Goal: Navigation & Orientation: Find specific page/section

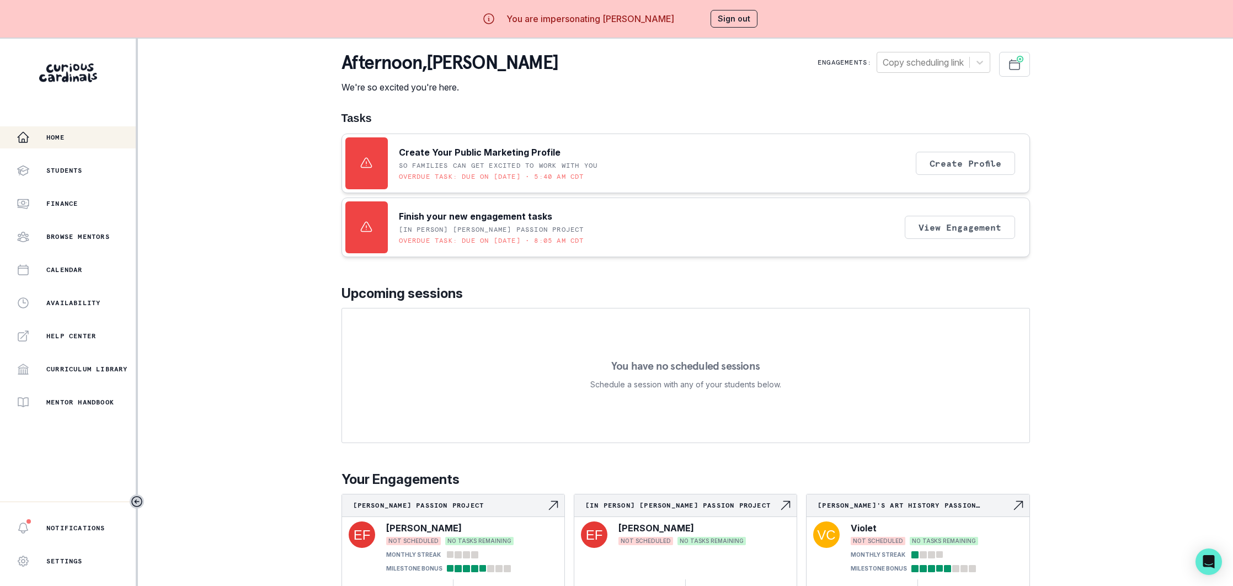
scroll to position [39, 0]
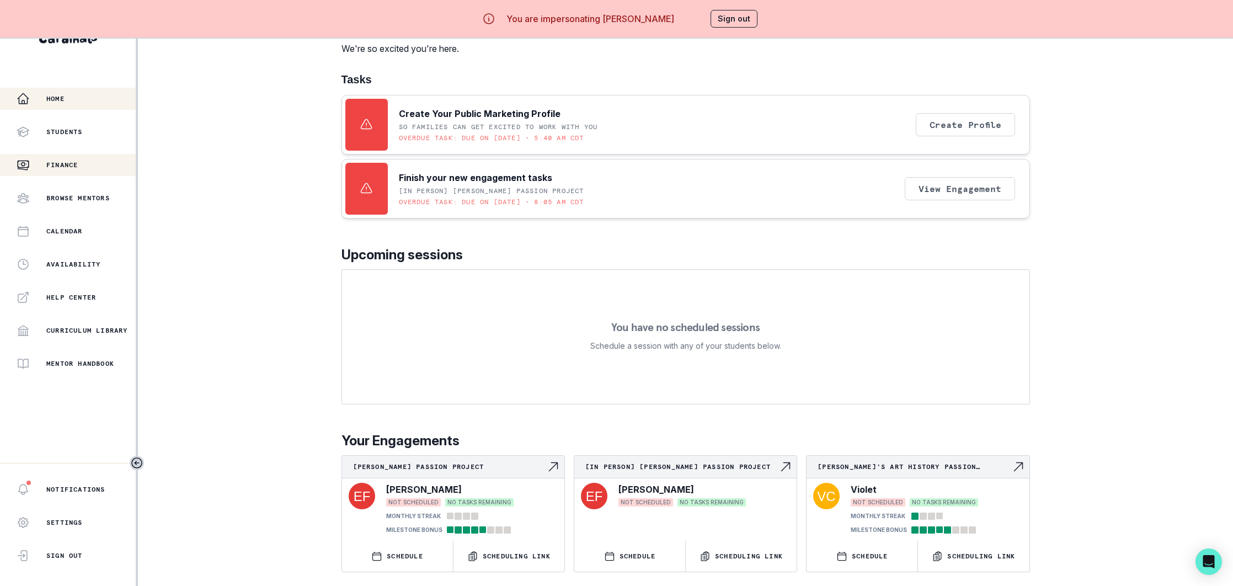
click at [81, 168] on div "Finance" at bounding box center [76, 164] width 119 height 13
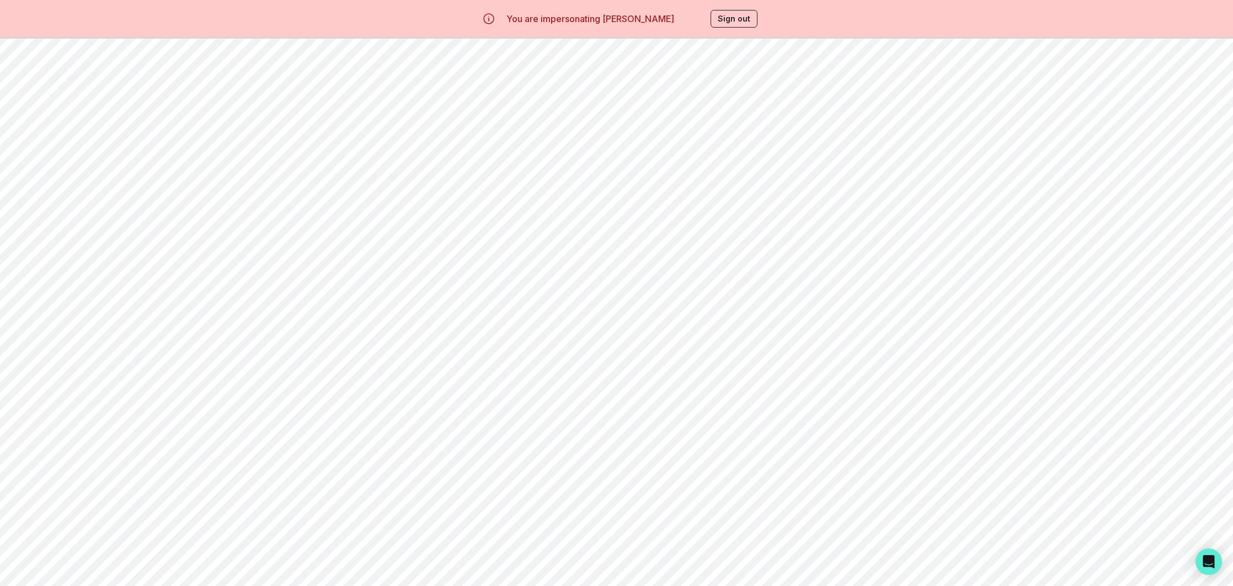
click at [79, 269] on p "Calendar" at bounding box center [64, 269] width 36 height 9
click at [403, 282] on div "[PERSON_NAME]'s Art History Passion Project" at bounding box center [399, 281] width 89 height 13
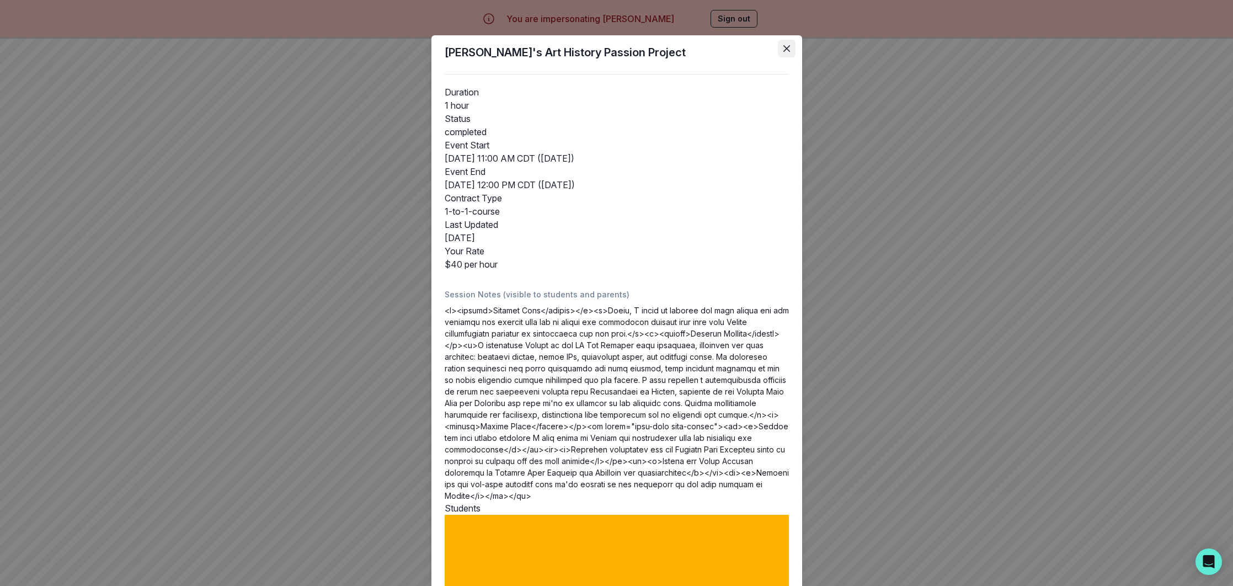
drag, startPoint x: 788, startPoint y: 49, endPoint x: 786, endPoint y: 54, distance: 5.7
click at [788, 48] on icon "Close" at bounding box center [786, 48] width 7 height 7
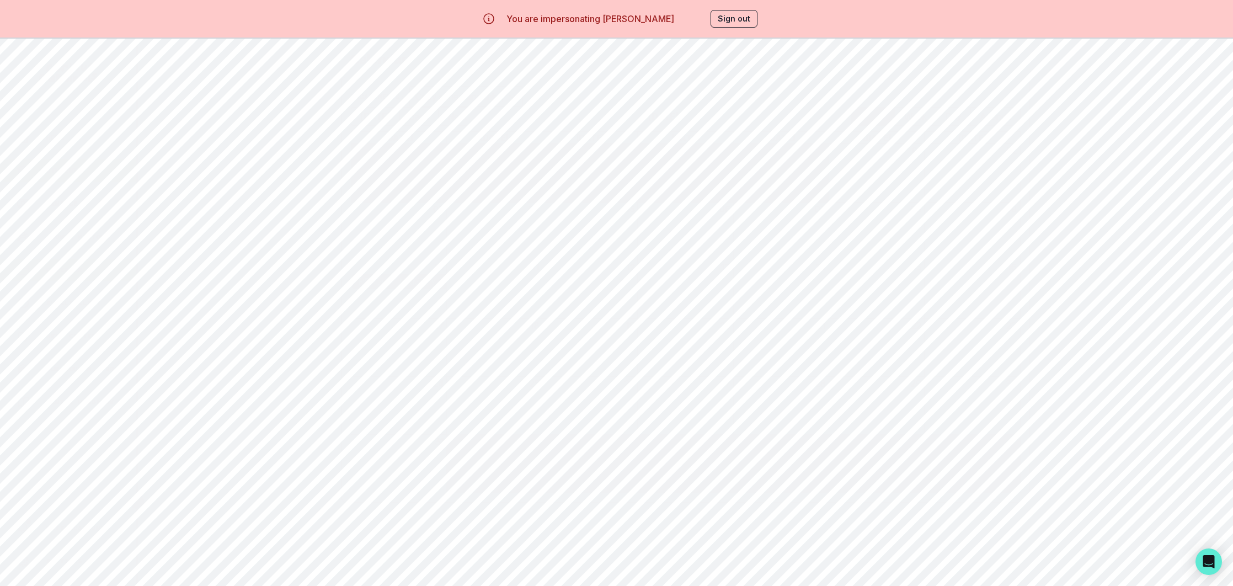
click at [71, 168] on p "Students" at bounding box center [64, 170] width 36 height 9
click at [56, 129] on button "Home" at bounding box center [68, 137] width 136 height 22
click at [730, 19] on button "Sign out" at bounding box center [734, 19] width 47 height 18
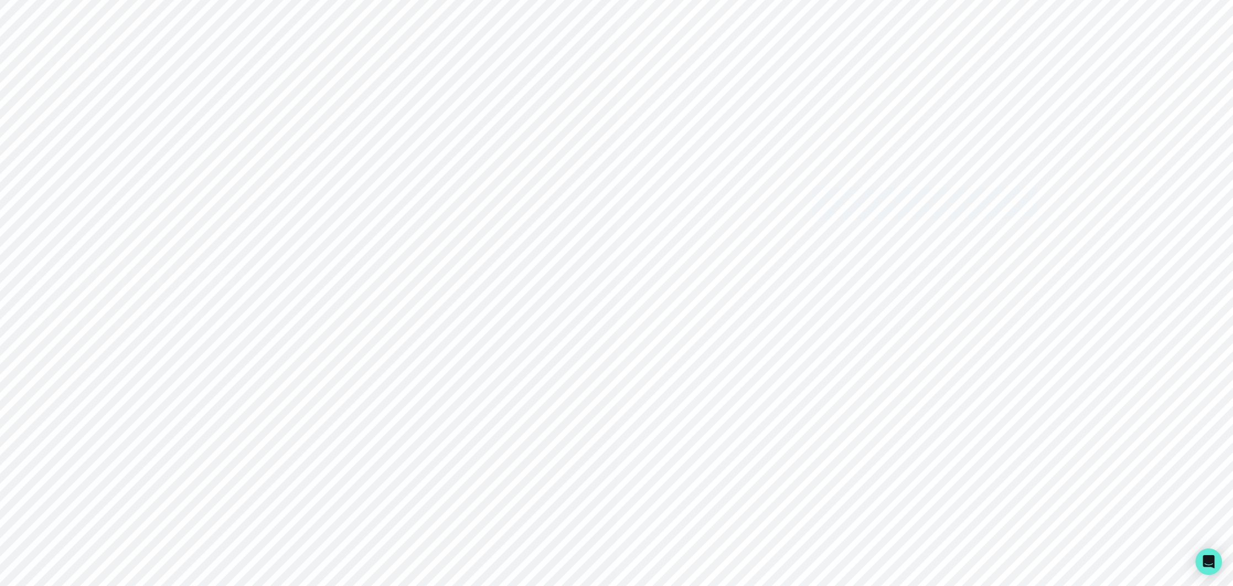
click at [918, 205] on p "Sign in with Google" at bounding box center [933, 202] width 80 height 13
